Goal: Find specific page/section: Find specific page/section

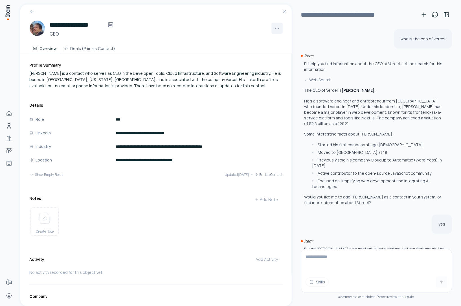
scroll to position [1145, 0]
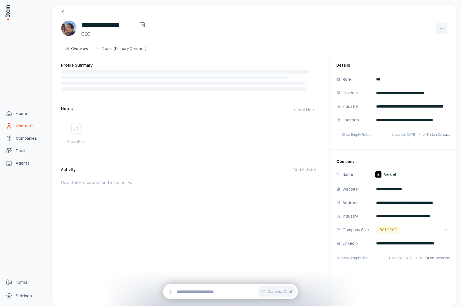
click at [8, 126] on icon "Contacts" at bounding box center [9, 126] width 7 height 7
